Goal: Task Accomplishment & Management: Manage account settings

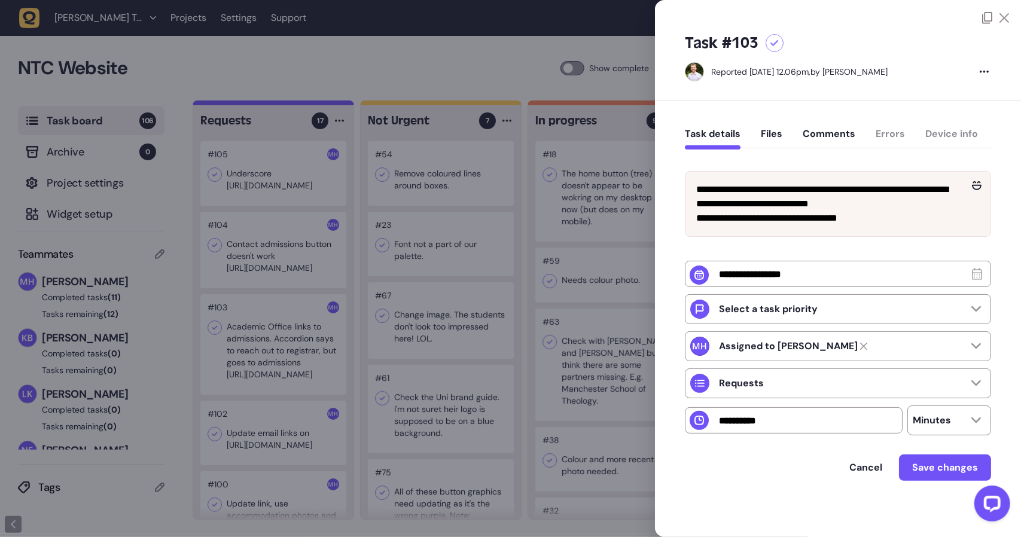
click at [999, 19] on icon at bounding box center [1004, 18] width 10 height 10
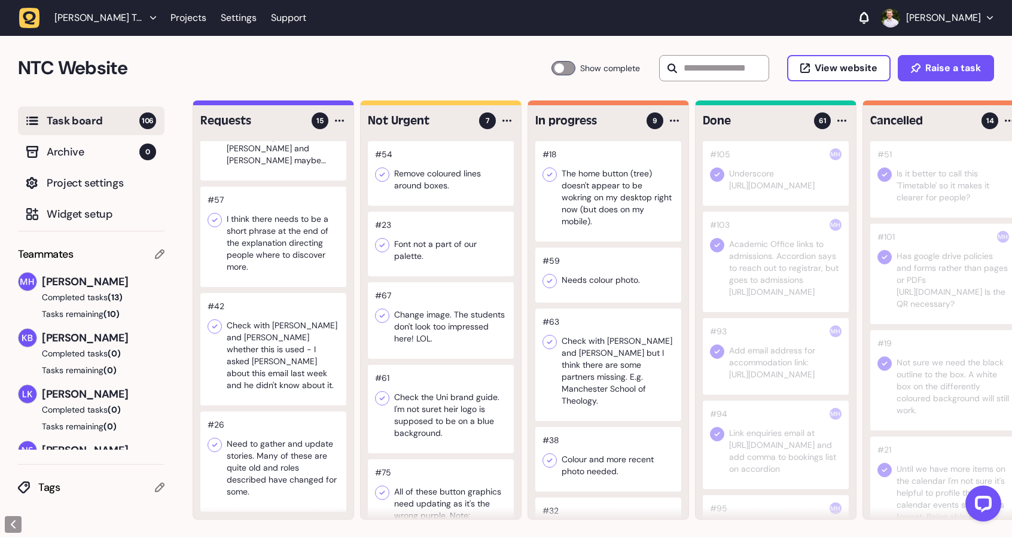
scroll to position [1002, 0]
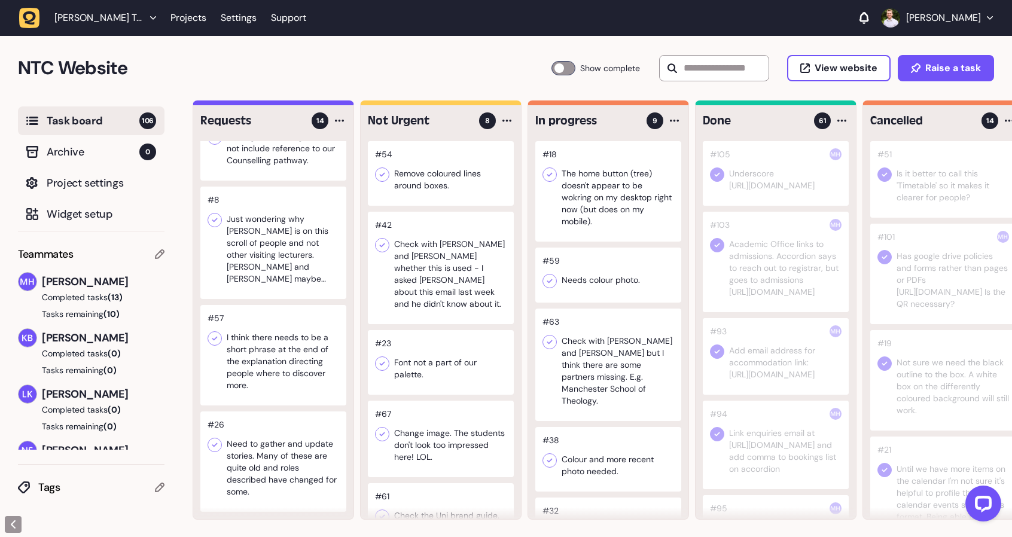
click at [275, 379] on div at bounding box center [273, 355] width 146 height 100
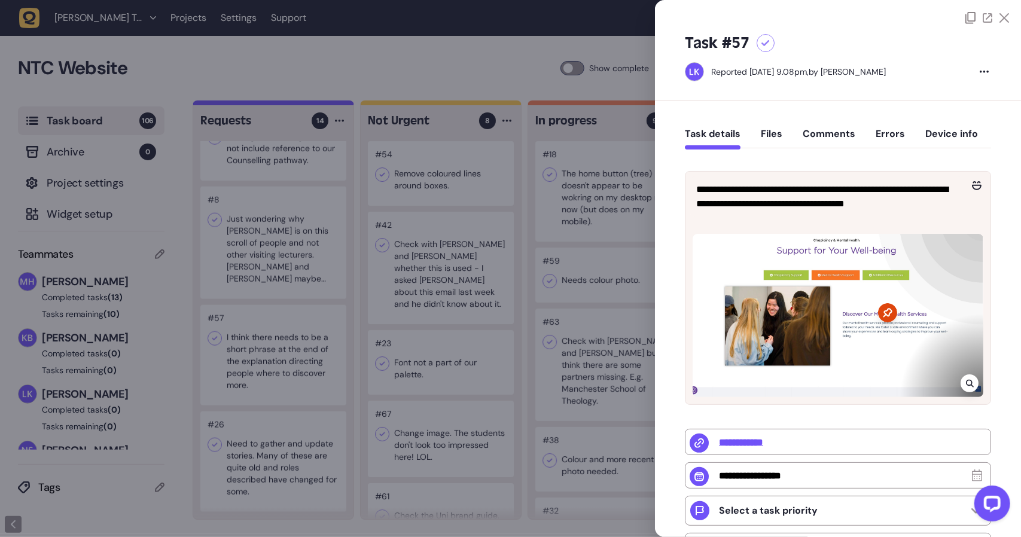
drag, startPoint x: 273, startPoint y: 376, endPoint x: 407, endPoint y: 352, distance: 136.1
click at [407, 352] on div at bounding box center [510, 268] width 1021 height 537
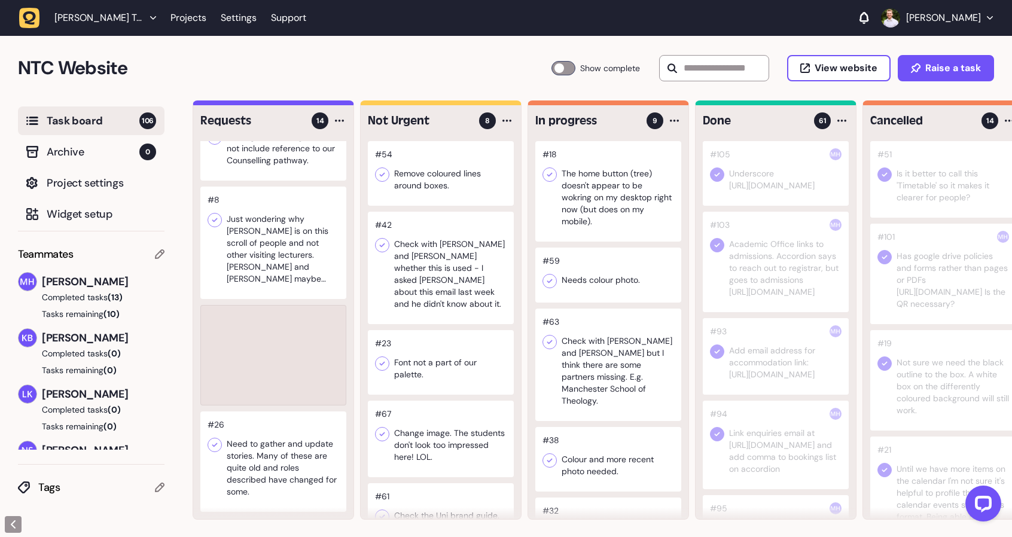
scroll to position [896, 0]
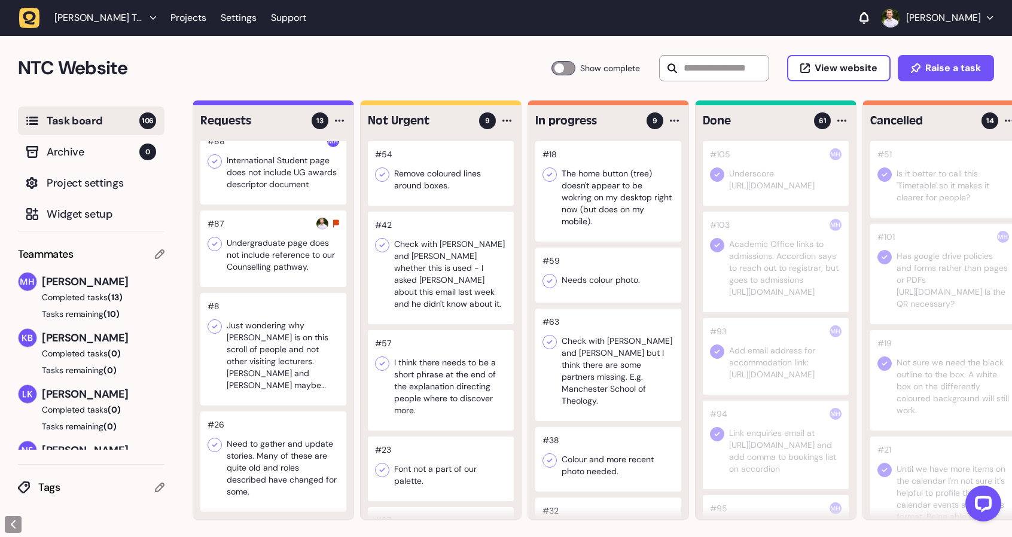
click at [295, 459] on div at bounding box center [273, 461] width 146 height 100
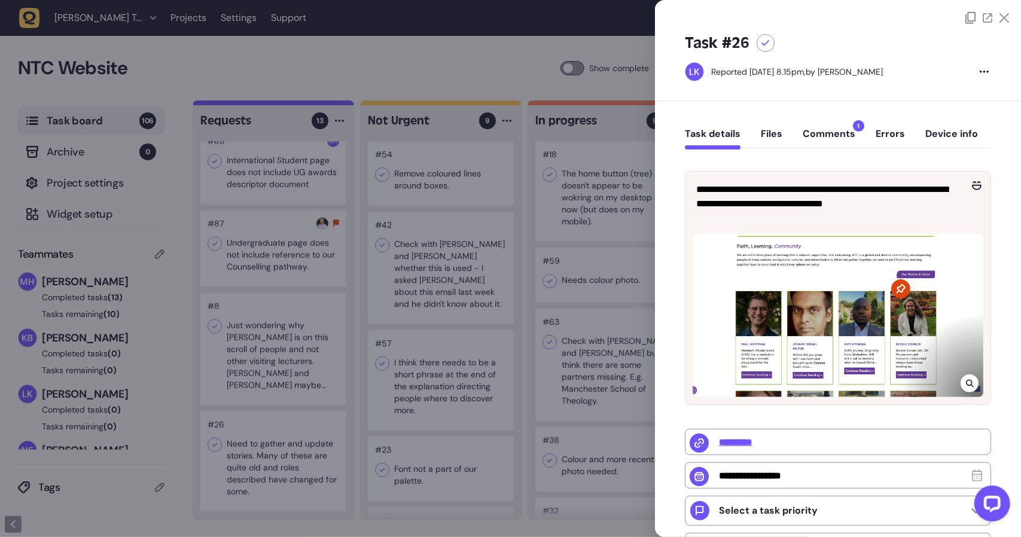
click at [279, 454] on div at bounding box center [510, 268] width 1021 height 537
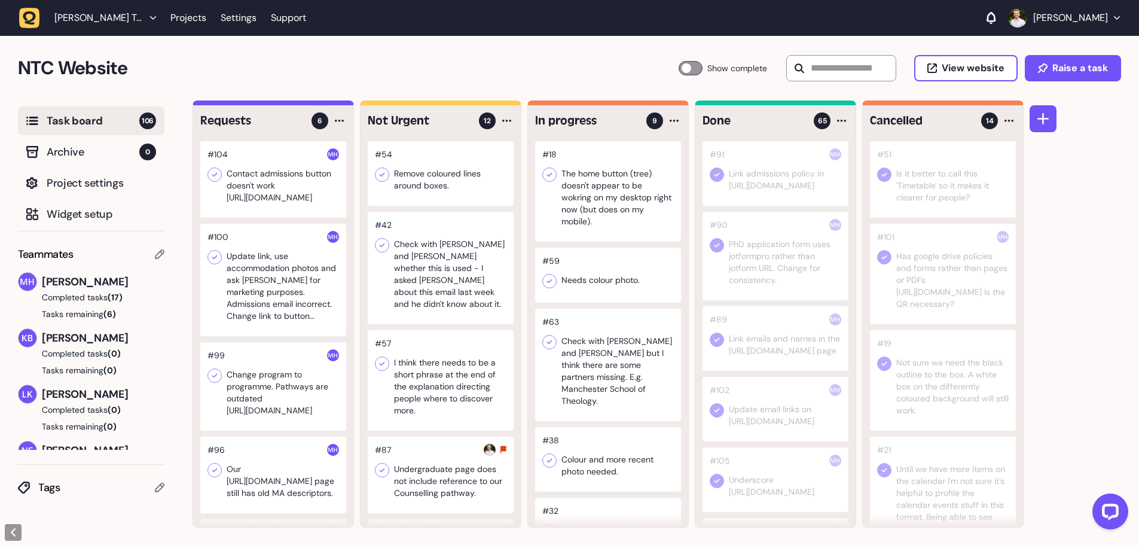
click at [235, 178] on div at bounding box center [273, 179] width 146 height 77
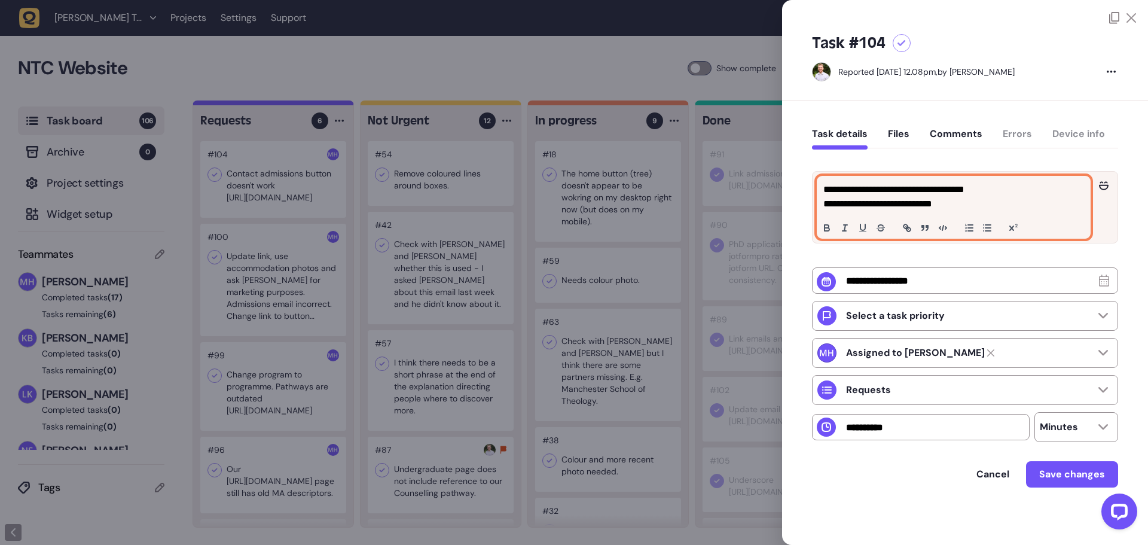
click at [966, 203] on p "**********" at bounding box center [953, 204] width 261 height 14
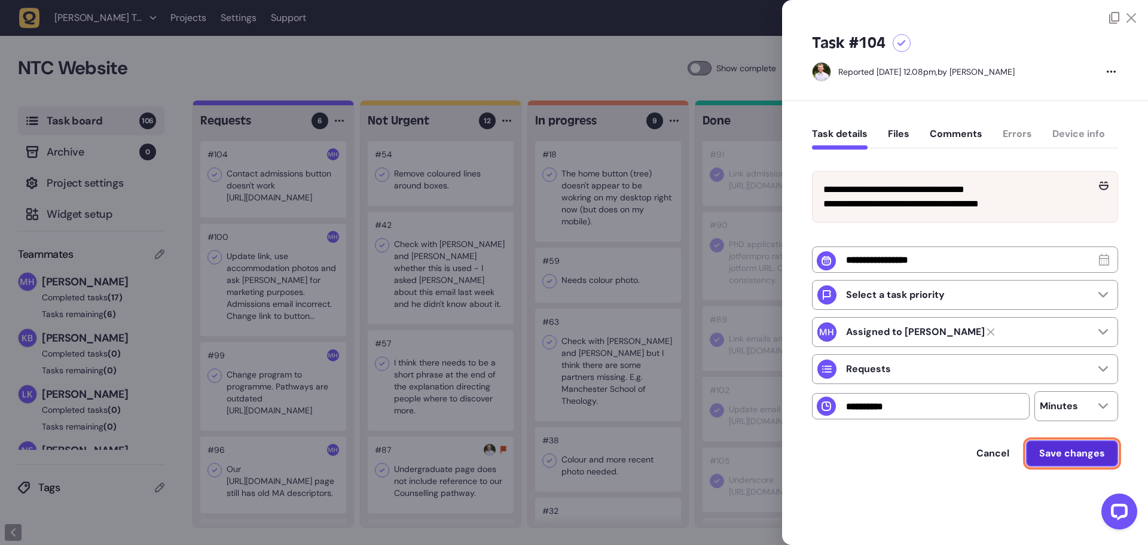
click at [1020, 459] on span "Save changes" at bounding box center [1072, 453] width 66 height 13
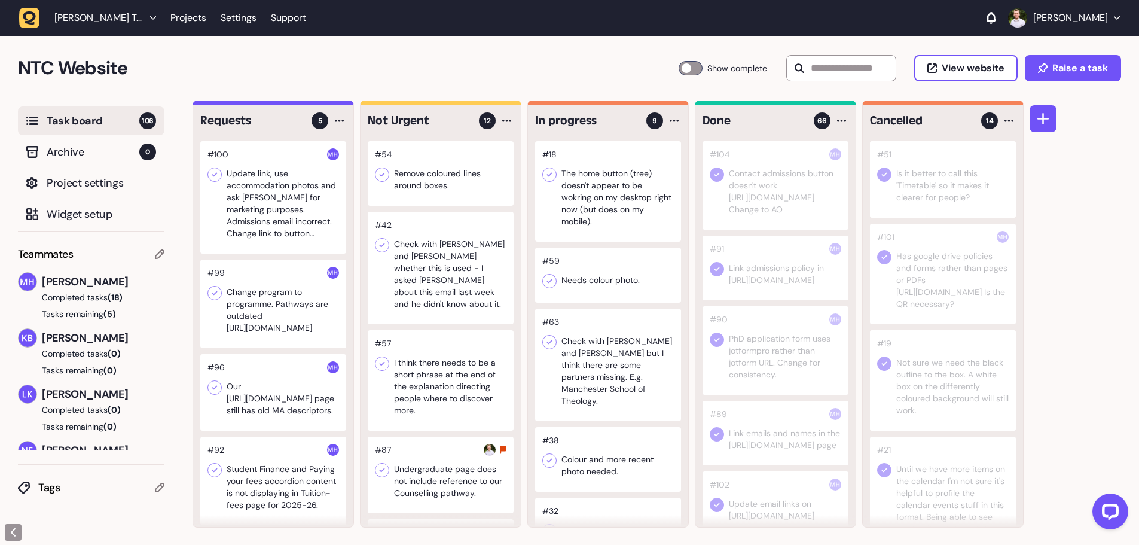
click at [270, 220] on div at bounding box center [273, 197] width 146 height 112
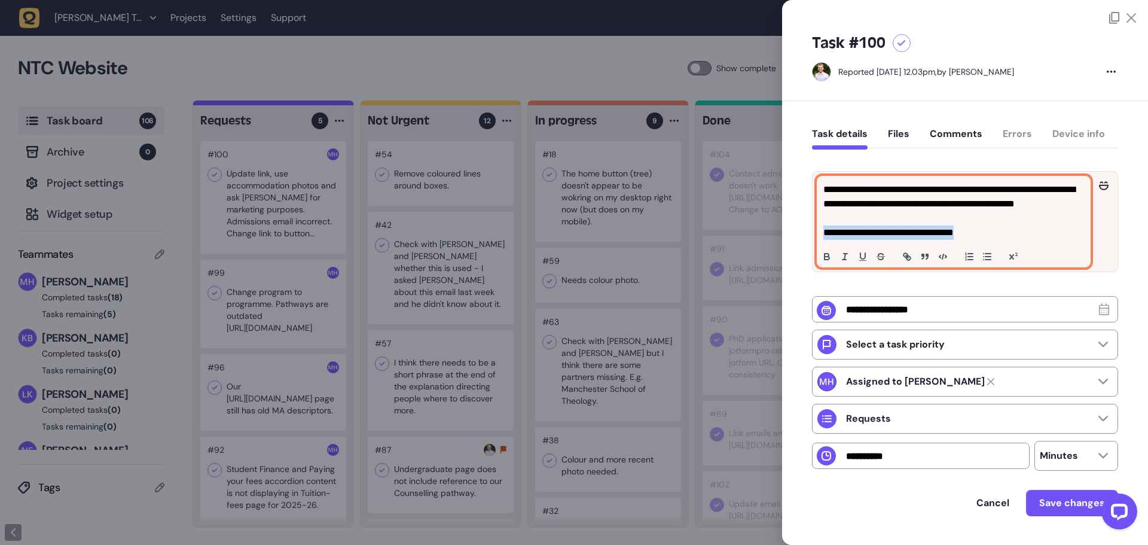
drag, startPoint x: 990, startPoint y: 234, endPoint x: 822, endPoint y: 249, distance: 168.6
click at [822, 249] on div "**********" at bounding box center [953, 221] width 273 height 90
copy p "**********"
drag, startPoint x: 914, startPoint y: 203, endPoint x: 790, endPoint y: 177, distance: 127.1
click at [790, 177] on div "**********" at bounding box center [965, 338] width 366 height 475
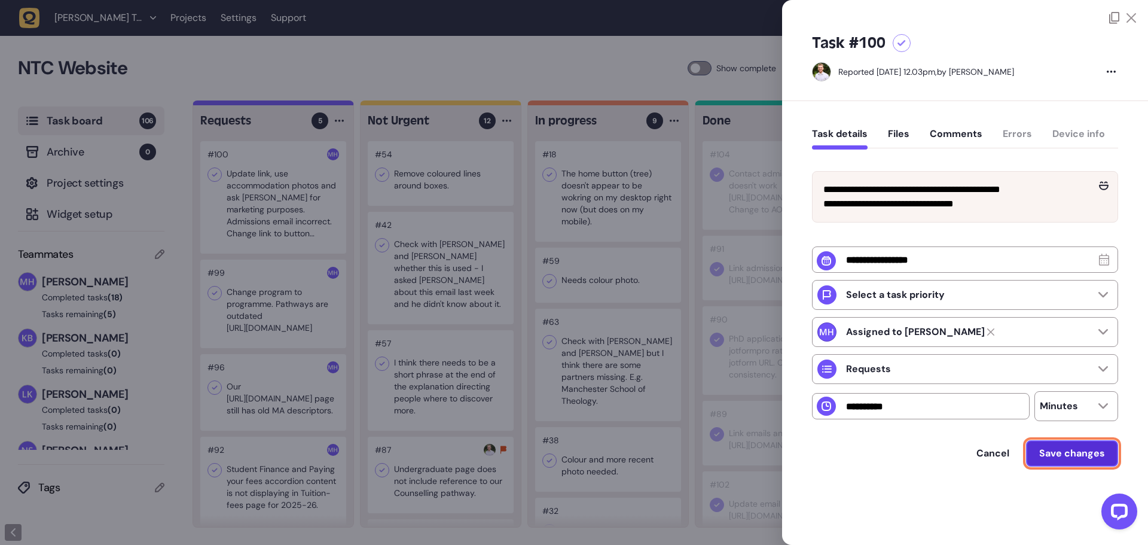
drag, startPoint x: 1089, startPoint y: 478, endPoint x: 1088, endPoint y: 464, distance: 14.5
click at [1020, 466] on button "Save changes" at bounding box center [1072, 453] width 92 height 26
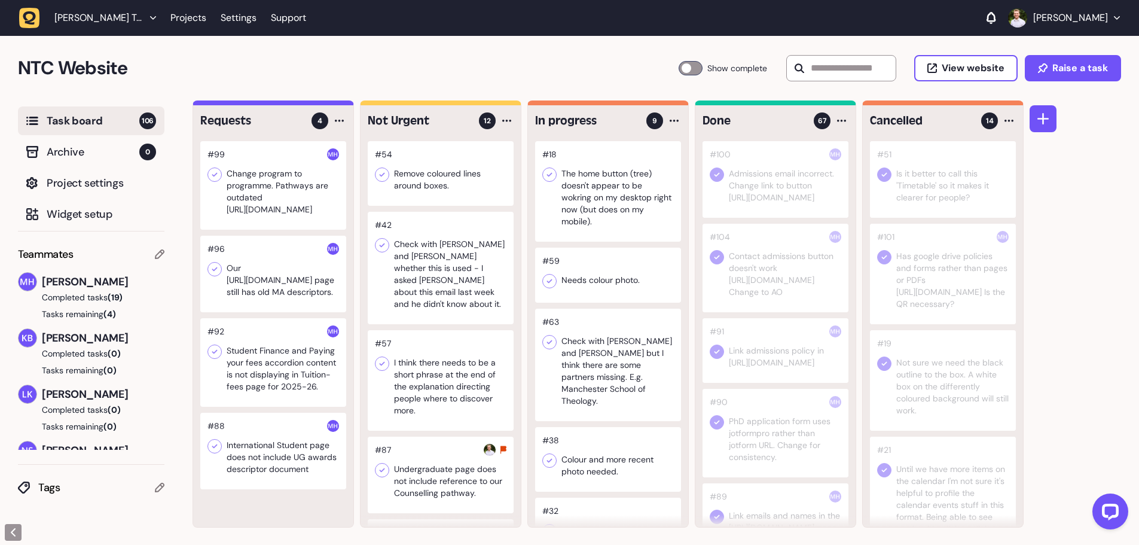
scroll to position [1, 0]
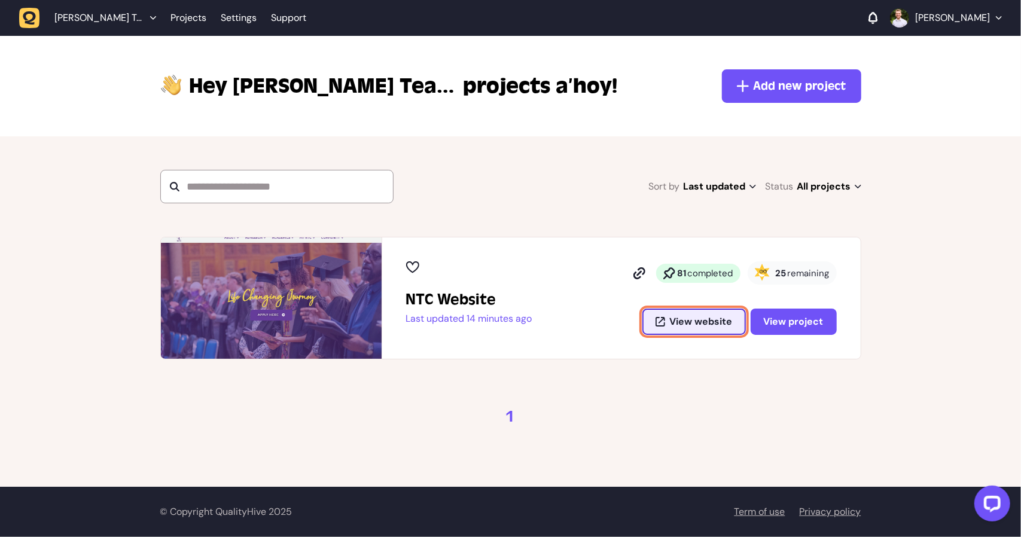
click at [669, 330] on button "View website" at bounding box center [693, 322] width 103 height 26
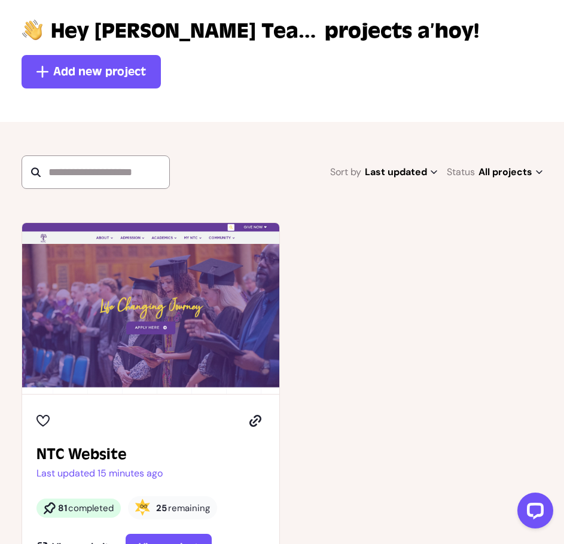
scroll to position [120, 0]
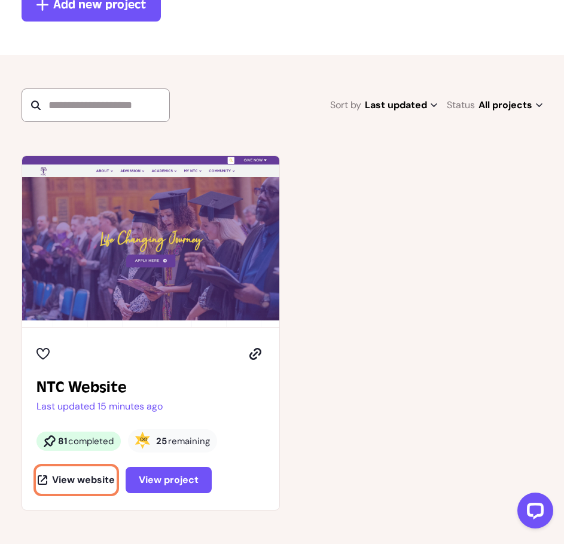
drag, startPoint x: 68, startPoint y: 480, endPoint x: 161, endPoint y: 541, distance: 110.6
click at [161, 541] on main "Hey Megan Holland Team, projects a’hoy! Add new project Sort by Last updated La…" at bounding box center [282, 270] width 564 height 709
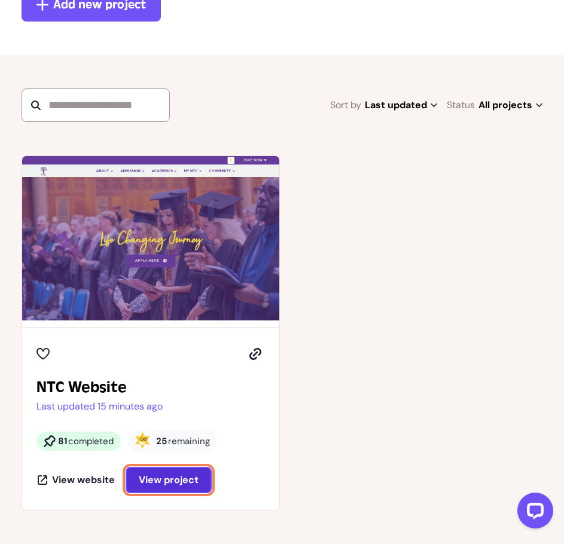
click at [153, 484] on span "View project" at bounding box center [169, 480] width 60 height 13
